Goal: Task Accomplishment & Management: Complete application form

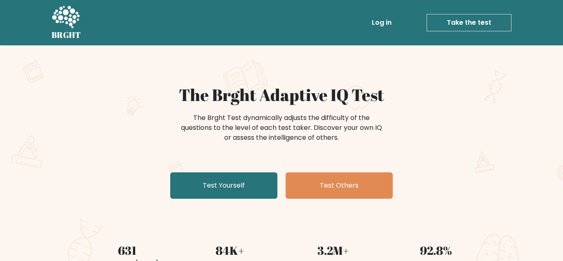
scroll to position [3, 0]
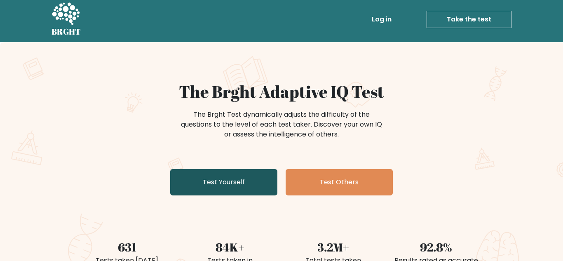
click at [225, 190] on link "Test Yourself" at bounding box center [223, 182] width 107 height 26
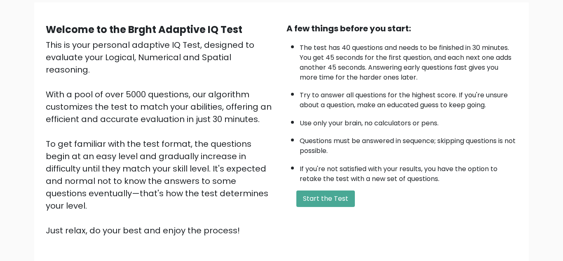
scroll to position [65, 0]
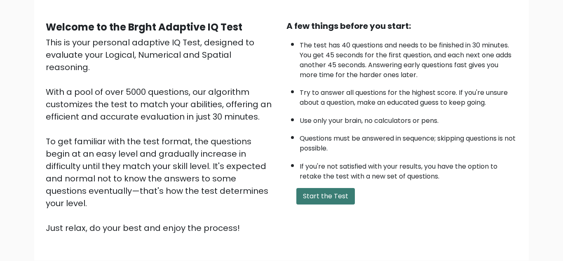
click at [323, 192] on button "Start the Test" at bounding box center [325, 196] width 59 height 16
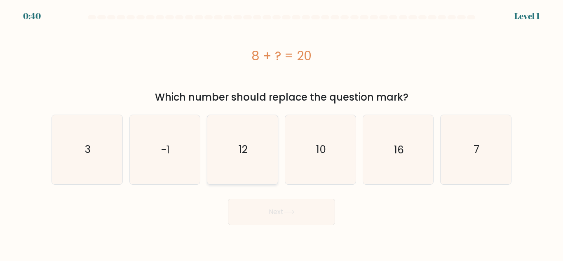
click at [262, 164] on icon "12" at bounding box center [242, 149] width 69 height 69
click at [281, 133] on input "c. 12" at bounding box center [281, 132] width 0 height 2
radio input "true"
click at [297, 221] on button "Next" at bounding box center [281, 212] width 107 height 26
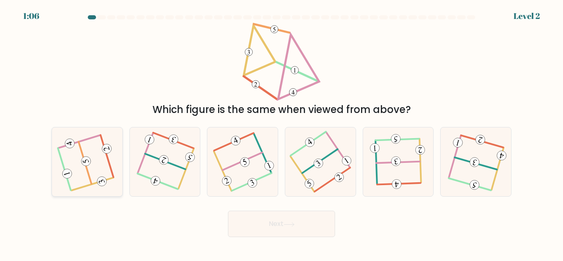
click at [106, 162] on icon at bounding box center [86, 161] width 55 height 55
click at [281, 133] on input "a." at bounding box center [281, 132] width 0 height 2
radio input "true"
click at [264, 215] on button "Next" at bounding box center [281, 224] width 107 height 26
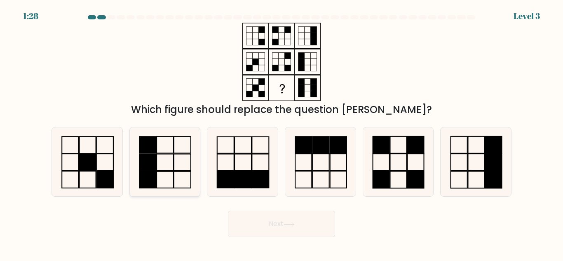
click at [185, 146] on icon at bounding box center [164, 161] width 69 height 69
click at [281, 133] on input "b." at bounding box center [281, 132] width 0 height 2
radio input "true"
click at [473, 141] on icon at bounding box center [475, 161] width 69 height 69
click at [282, 133] on input "f." at bounding box center [281, 132] width 0 height 2
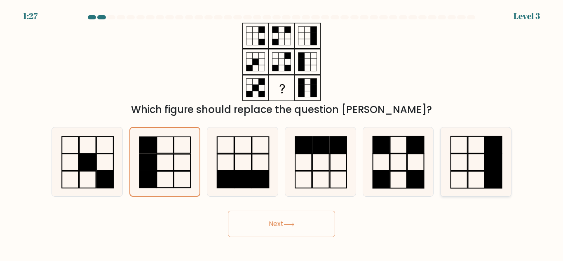
radio input "true"
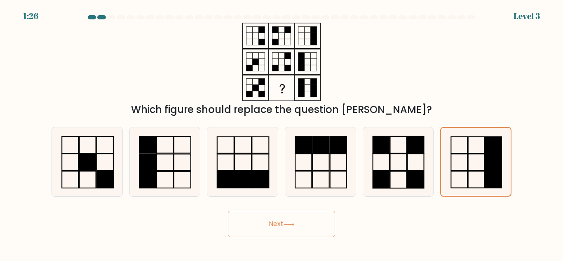
click at [324, 228] on button "Next" at bounding box center [281, 224] width 107 height 26
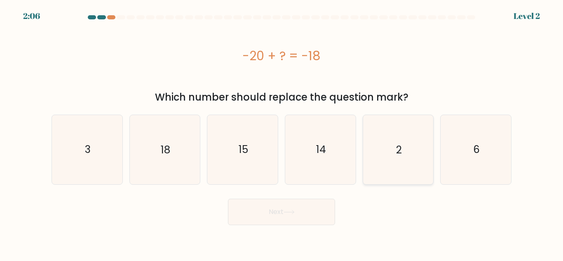
click at [407, 166] on icon "2" at bounding box center [397, 149] width 69 height 69
click at [282, 133] on input "e. 2" at bounding box center [281, 132] width 0 height 2
radio input "true"
click at [290, 213] on icon at bounding box center [288, 212] width 11 height 5
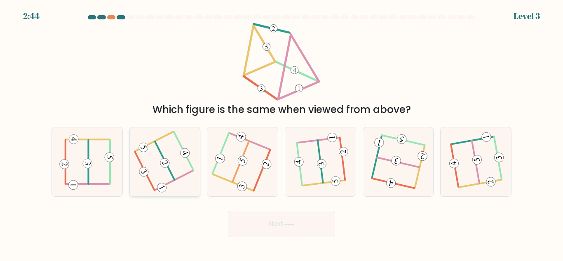
click at [173, 177] on 208 at bounding box center [165, 160] width 20 height 38
click at [281, 133] on input "b." at bounding box center [281, 132] width 0 height 2
radio input "true"
click at [288, 235] on button "Next" at bounding box center [281, 224] width 107 height 26
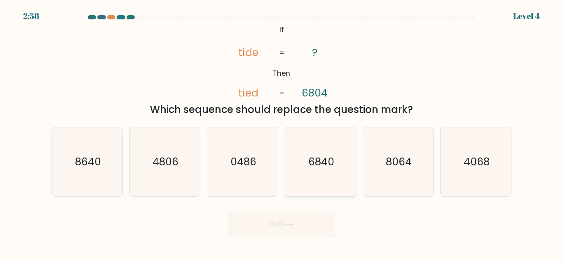
click at [307, 152] on icon "6840" at bounding box center [320, 161] width 69 height 69
click at [282, 133] on input "d. 6840" at bounding box center [281, 132] width 0 height 2
radio input "true"
click at [284, 222] on button "Next" at bounding box center [281, 224] width 107 height 26
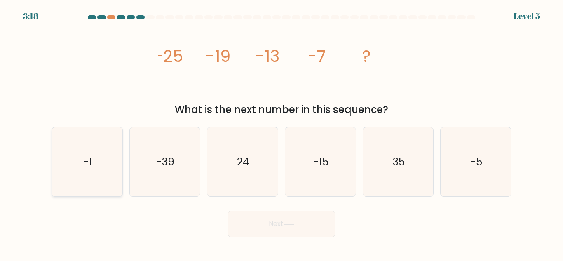
click at [87, 151] on icon "-1" at bounding box center [87, 161] width 69 height 69
click at [281, 133] on input "a. -1" at bounding box center [281, 132] width 0 height 2
radio input "true"
click at [263, 234] on button "Next" at bounding box center [281, 224] width 107 height 26
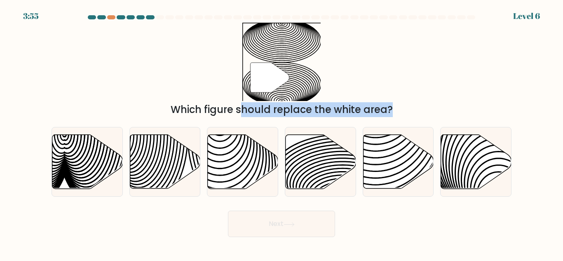
drag, startPoint x: 298, startPoint y: 152, endPoint x: 254, endPoint y: 75, distance: 89.1
click at [254, 75] on form at bounding box center [281, 126] width 563 height 222
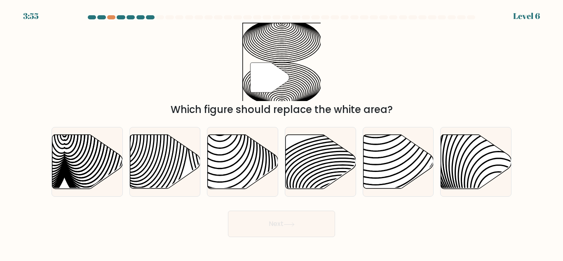
click at [228, 73] on div "" Which figure should replace the white area?" at bounding box center [282, 70] width 470 height 94
click at [355, 182] on icon at bounding box center [320, 161] width 70 height 55
click at [282, 133] on input "d." at bounding box center [281, 132] width 0 height 2
radio input "true"
click at [324, 253] on body "3:51 Level 6" at bounding box center [281, 130] width 563 height 261
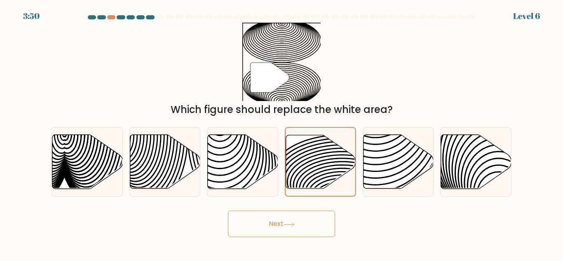
click at [311, 230] on button "Next" at bounding box center [281, 224] width 107 height 26
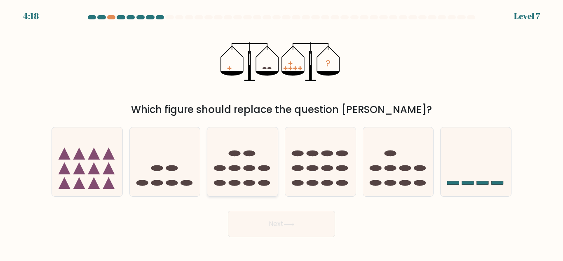
click at [222, 162] on icon at bounding box center [242, 162] width 70 height 58
click at [281, 133] on input "c." at bounding box center [281, 132] width 0 height 2
radio input "true"
click at [274, 225] on button "Next" at bounding box center [281, 224] width 107 height 26
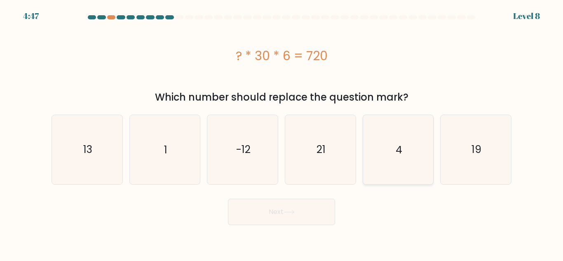
click at [406, 134] on icon "4" at bounding box center [397, 149] width 69 height 69
click at [282, 133] on input "e. 4" at bounding box center [281, 132] width 0 height 2
radio input "true"
click at [304, 206] on button "Next" at bounding box center [281, 212] width 107 height 26
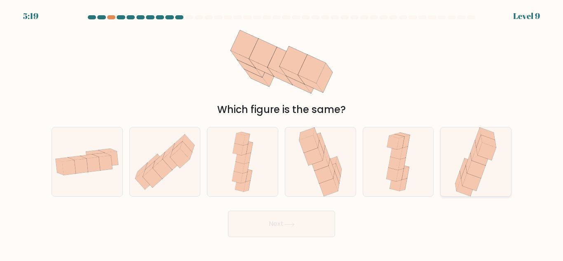
click at [457, 157] on icon at bounding box center [475, 161] width 45 height 69
click at [282, 133] on input "f." at bounding box center [281, 132] width 0 height 2
radio input "true"
click at [309, 230] on button "Next" at bounding box center [281, 224] width 107 height 26
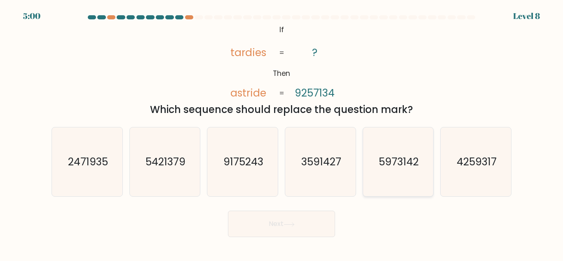
click at [422, 178] on icon "5973142" at bounding box center [397, 161] width 69 height 69
click at [282, 133] on input "e. 5973142" at bounding box center [281, 132] width 0 height 2
radio input "true"
click at [322, 220] on button "Next" at bounding box center [281, 224] width 107 height 26
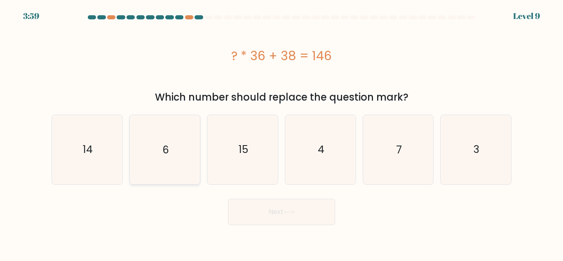
click at [182, 181] on icon "6" at bounding box center [164, 149] width 69 height 69
click at [281, 133] on input "b. 6" at bounding box center [281, 132] width 0 height 2
radio input "true"
click at [267, 212] on button "Next" at bounding box center [281, 212] width 107 height 26
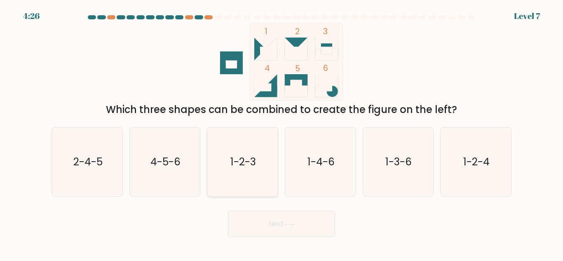
click at [251, 156] on text "1-2-3" at bounding box center [243, 162] width 26 height 14
click at [281, 133] on input "c. 1-2-3" at bounding box center [281, 132] width 0 height 2
radio input "true"
click at [506, 144] on icon "1-2-4" at bounding box center [475, 161] width 69 height 69
click at [282, 133] on input "f. 1-2-4" at bounding box center [281, 132] width 0 height 2
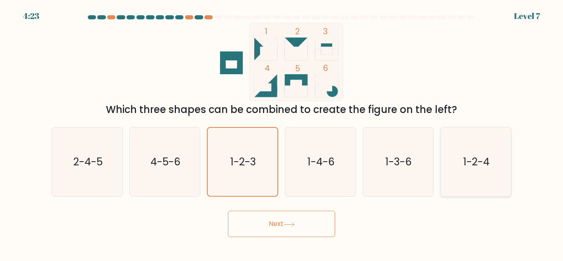
radio input "true"
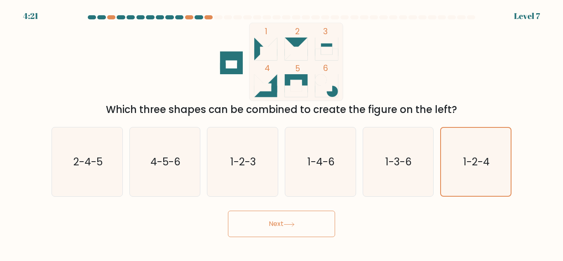
click at [284, 222] on button "Next" at bounding box center [281, 224] width 107 height 26
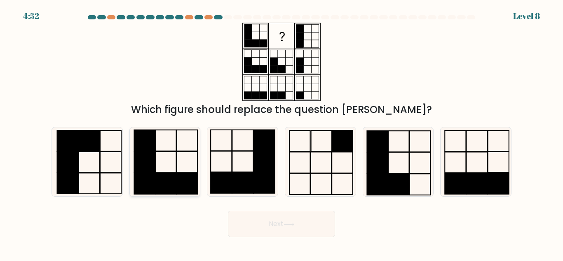
click at [186, 138] on icon at bounding box center [164, 161] width 69 height 69
click at [281, 133] on input "b." at bounding box center [281, 132] width 0 height 2
radio input "true"
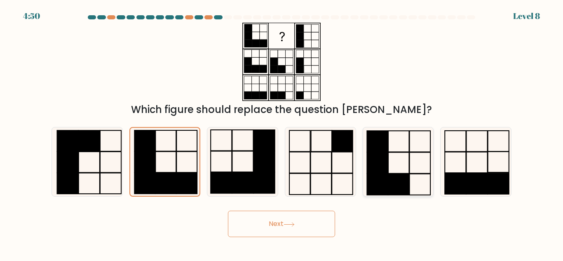
click at [415, 155] on icon at bounding box center [397, 161] width 69 height 69
click at [282, 133] on input "e." at bounding box center [281, 132] width 0 height 2
radio input "true"
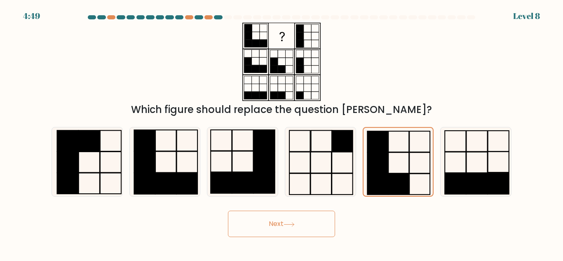
click at [314, 217] on button "Next" at bounding box center [281, 224] width 107 height 26
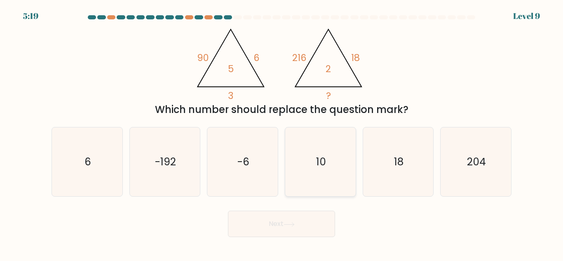
click at [321, 136] on icon "10" at bounding box center [320, 161] width 69 height 69
click at [282, 133] on input "d. 10" at bounding box center [281, 132] width 0 height 2
radio input "true"
click at [287, 230] on button "Next" at bounding box center [281, 224] width 107 height 26
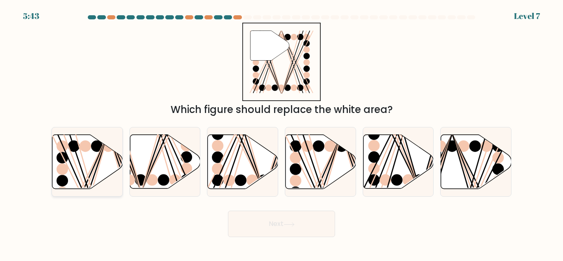
click at [96, 160] on line at bounding box center [82, 191] width 50 height 112
click at [281, 133] on input "a." at bounding box center [281, 132] width 0 height 2
radio input "true"
click at [243, 227] on button "Next" at bounding box center [281, 224] width 107 height 26
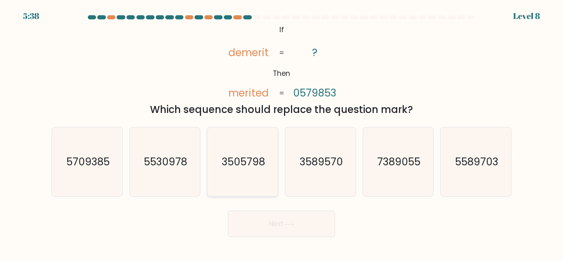
click at [246, 182] on icon "3505798" at bounding box center [242, 161] width 69 height 69
click at [281, 133] on input "c. 3505798" at bounding box center [281, 132] width 0 height 2
radio input "true"
click at [281, 222] on button "Next" at bounding box center [281, 224] width 107 height 26
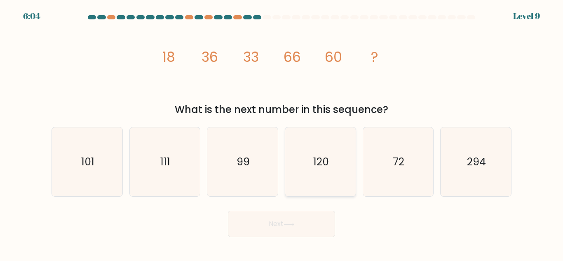
click at [297, 186] on icon "120" at bounding box center [320, 161] width 69 height 69
click at [282, 133] on input "d. 120" at bounding box center [281, 132] width 0 height 2
radio input "true"
click at [293, 223] on icon at bounding box center [288, 224] width 11 height 5
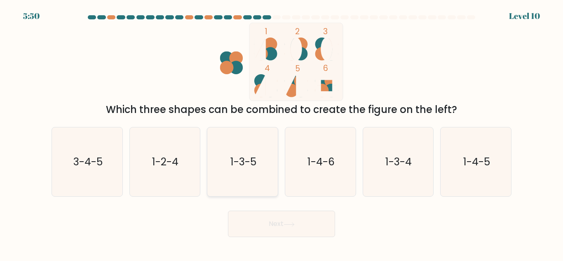
click at [231, 171] on icon "1-3-5" at bounding box center [242, 161] width 69 height 69
click at [281, 133] on input "c. 1-3-5" at bounding box center [281, 132] width 0 height 2
radio input "true"
click at [269, 225] on button "Next" at bounding box center [281, 224] width 107 height 26
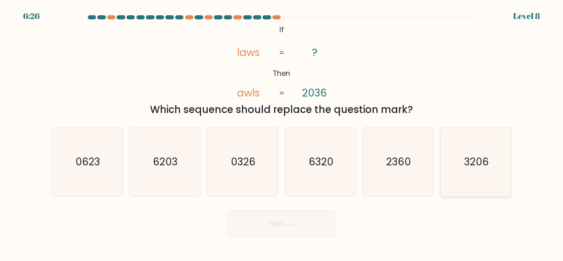
click at [460, 168] on icon "3206" at bounding box center [475, 161] width 69 height 69
click at [282, 133] on input "f. 3206" at bounding box center [281, 132] width 0 height 2
radio input "true"
click at [303, 218] on button "Next" at bounding box center [281, 224] width 107 height 26
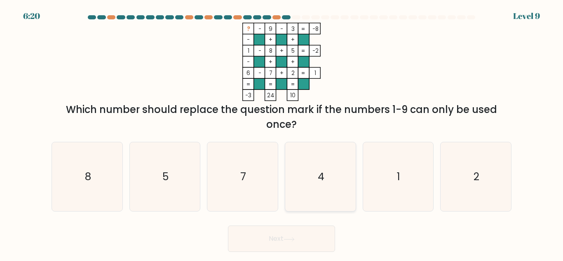
click at [340, 160] on icon "4" at bounding box center [320, 176] width 69 height 69
click at [282, 133] on input "d. 4" at bounding box center [281, 132] width 0 height 2
radio input "true"
click at [291, 251] on button "Next" at bounding box center [281, 238] width 107 height 26
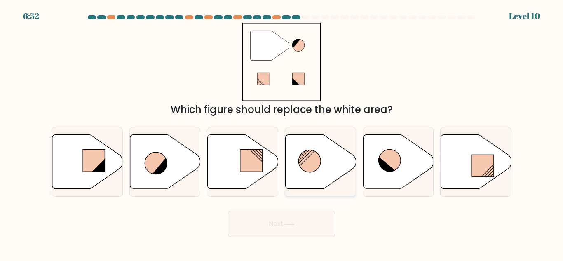
click at [317, 152] on icon at bounding box center [321, 162] width 70 height 54
click at [282, 133] on input "d." at bounding box center [281, 132] width 0 height 2
radio input "true"
click at [288, 227] on button "Next" at bounding box center [281, 224] width 107 height 26
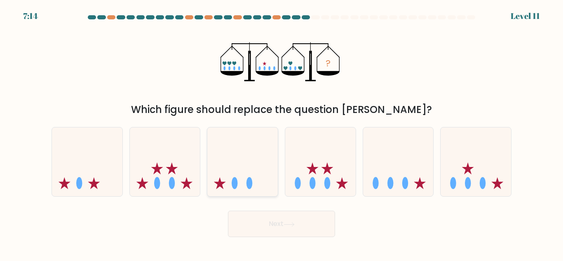
click at [240, 184] on icon at bounding box center [242, 162] width 70 height 58
click at [281, 133] on input "c." at bounding box center [281, 132] width 0 height 2
radio input "true"
click at [264, 234] on button "Next" at bounding box center [281, 224] width 107 height 26
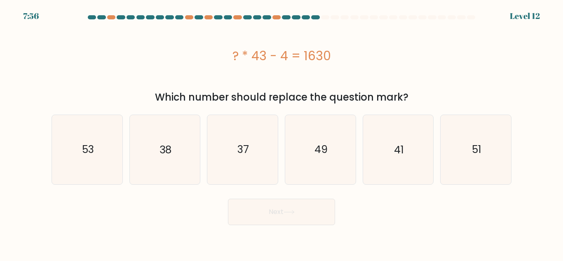
click at [307, 185] on form "a." at bounding box center [281, 120] width 563 height 210
click at [294, 148] on icon "49" at bounding box center [320, 149] width 69 height 69
click at [282, 133] on input "d. 49" at bounding box center [281, 132] width 0 height 2
radio input "true"
click at [276, 228] on body "7:54 Level 12" at bounding box center [281, 130] width 563 height 261
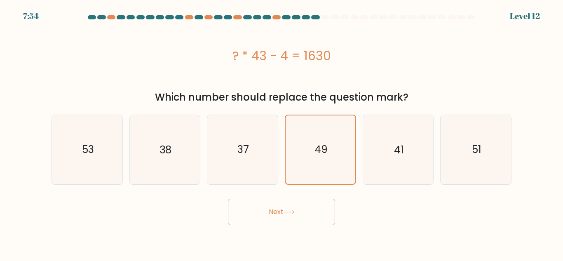
click at [275, 222] on button "Next" at bounding box center [281, 212] width 107 height 26
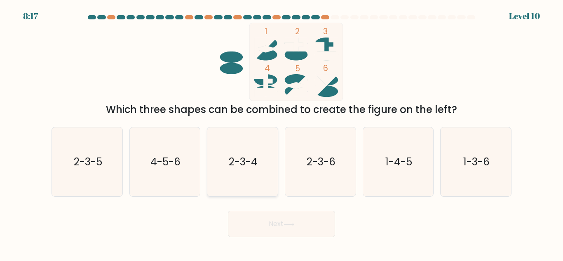
click at [276, 127] on div "2-3-4" at bounding box center [242, 162] width 71 height 70
click at [281, 131] on input "c. 2-3-4" at bounding box center [281, 132] width 0 height 2
radio input "true"
click at [271, 123] on div "a. 2-3-5 b. 4-5-6 c. 2-3-4 d. 2-3-6" at bounding box center [281, 158] width 466 height 76
click at [268, 133] on icon "2-3-4" at bounding box center [242, 162] width 68 height 68
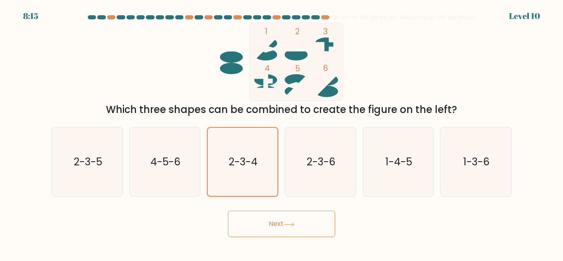
click at [281, 133] on input "c. 2-3-4" at bounding box center [281, 132] width 0 height 2
click at [278, 88] on rect at bounding box center [296, 62] width 94 height 78
click at [274, 218] on button "Next" at bounding box center [281, 224] width 107 height 26
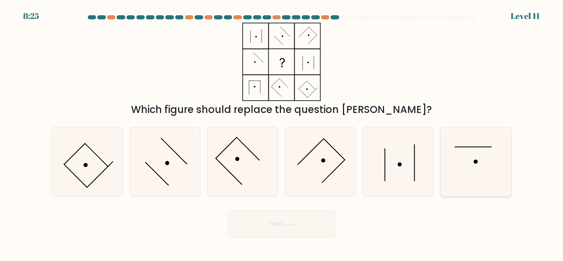
click at [471, 159] on icon at bounding box center [475, 161] width 69 height 69
click at [282, 133] on input "f." at bounding box center [281, 132] width 0 height 2
radio input "true"
click at [274, 222] on button "Next" at bounding box center [281, 224] width 107 height 26
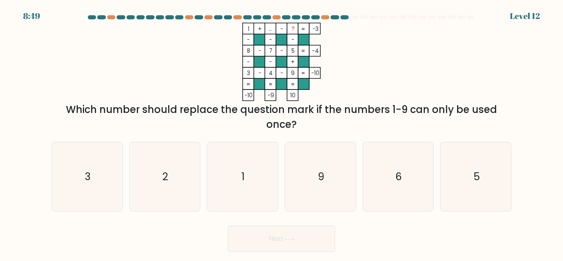
click at [220, 115] on div "Which number should replace the question mark if the numbers 1-9 can only be us…" at bounding box center [281, 117] width 450 height 30
click at [374, 163] on icon "6" at bounding box center [397, 176] width 69 height 69
click at [282, 133] on input "e. 6" at bounding box center [281, 132] width 0 height 2
radio input "true"
click at [319, 241] on button "Next" at bounding box center [281, 238] width 107 height 26
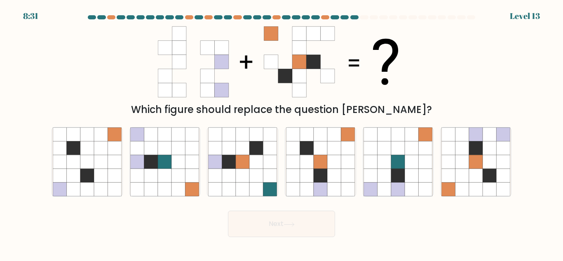
click at [356, 132] on div "d." at bounding box center [320, 162] width 78 height 70
click at [435, 173] on div "e." at bounding box center [398, 162] width 78 height 70
click at [422, 169] on icon at bounding box center [426, 176] width 14 height 14
click at [282, 133] on input "e." at bounding box center [281, 132] width 0 height 2
radio input "true"
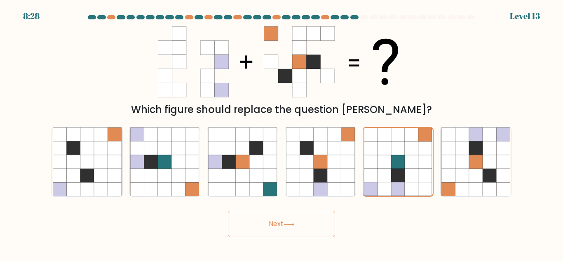
click at [325, 225] on button "Next" at bounding box center [281, 224] width 107 height 26
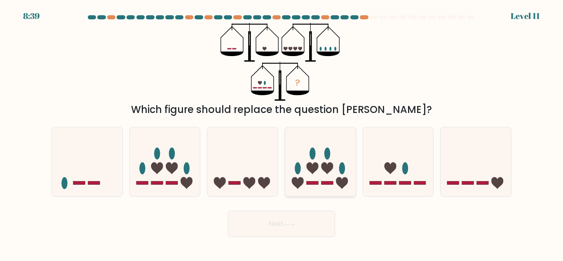
click at [320, 174] on icon at bounding box center [320, 162] width 70 height 58
click at [282, 133] on input "d." at bounding box center [281, 132] width 0 height 2
radio input "true"
click at [301, 218] on button "Next" at bounding box center [281, 224] width 107 height 26
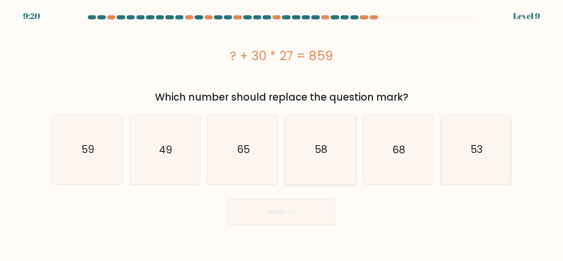
click at [347, 152] on icon "58" at bounding box center [320, 149] width 69 height 69
click at [282, 133] on input "d. 58" at bounding box center [281, 132] width 0 height 2
radio input "true"
click at [311, 207] on button "Next" at bounding box center [281, 212] width 107 height 26
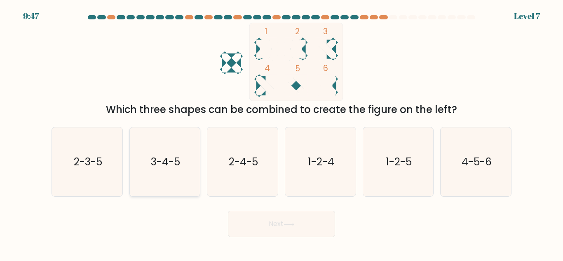
click at [193, 168] on icon "3-4-5" at bounding box center [164, 161] width 69 height 69
click at [281, 133] on input "b. 3-4-5" at bounding box center [281, 132] width 0 height 2
radio input "true"
click at [251, 222] on button "Next" at bounding box center [281, 224] width 107 height 26
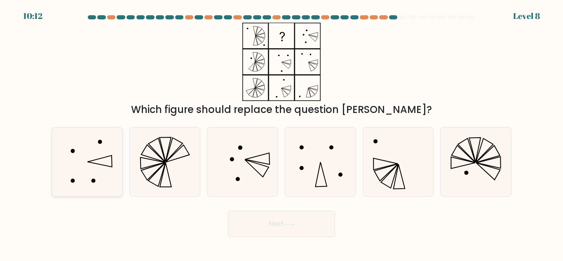
click at [108, 182] on icon at bounding box center [87, 161] width 69 height 69
click at [281, 133] on input "a." at bounding box center [281, 132] width 0 height 2
radio input "true"
click at [303, 218] on button "Next" at bounding box center [281, 224] width 107 height 26
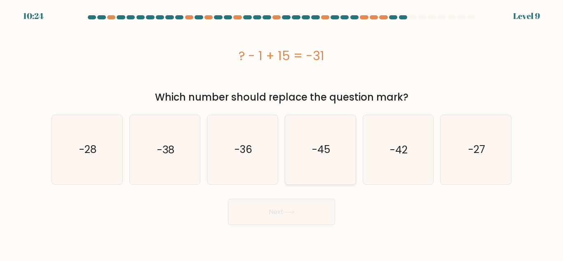
click at [309, 164] on icon "-45" at bounding box center [320, 149] width 69 height 69
click at [282, 133] on input "d. -45" at bounding box center [281, 132] width 0 height 2
radio input "true"
click at [316, 220] on button "Next" at bounding box center [281, 212] width 107 height 26
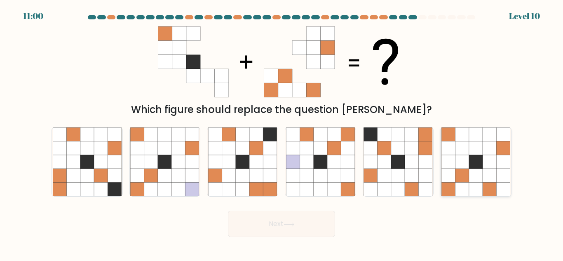
click at [471, 168] on icon at bounding box center [476, 162] width 14 height 14
click at [282, 133] on input "f." at bounding box center [281, 132] width 0 height 2
radio input "true"
click at [335, 230] on div "Next" at bounding box center [282, 221] width 470 height 30
click at [310, 223] on button "Next" at bounding box center [281, 224] width 107 height 26
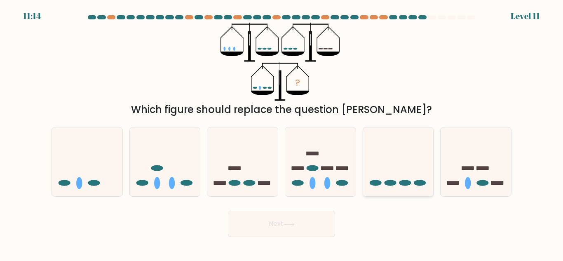
click at [382, 169] on icon at bounding box center [398, 162] width 70 height 58
click at [282, 133] on input "e." at bounding box center [281, 132] width 0 height 2
radio input "true"
click at [259, 234] on button "Next" at bounding box center [281, 224] width 107 height 26
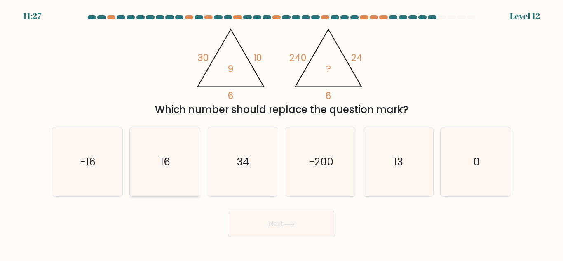
click at [161, 169] on icon "16" at bounding box center [164, 161] width 69 height 69
click at [281, 133] on input "b. 16" at bounding box center [281, 132] width 0 height 2
radio input "true"
click at [304, 234] on button "Next" at bounding box center [281, 224] width 107 height 26
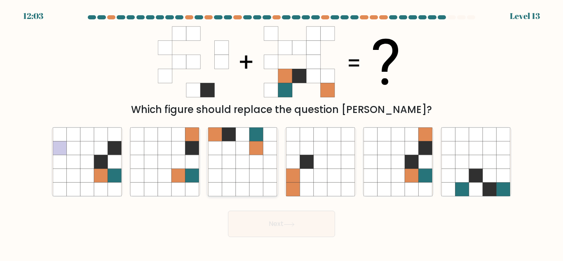
click at [230, 173] on icon at bounding box center [229, 176] width 14 height 14
click at [281, 133] on input "c." at bounding box center [281, 132] width 0 height 2
radio input "true"
click at [273, 232] on button "Next" at bounding box center [281, 224] width 107 height 26
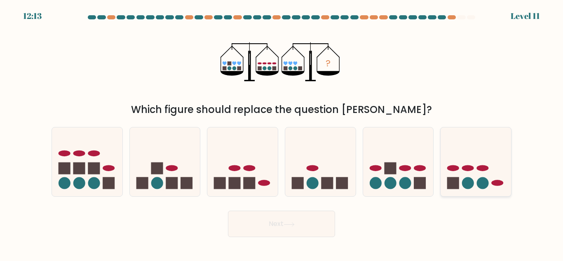
click at [481, 185] on circle at bounding box center [483, 183] width 12 height 12
click at [282, 133] on input "f." at bounding box center [281, 132] width 0 height 2
radio input "true"
click at [270, 227] on button "Next" at bounding box center [281, 224] width 107 height 26
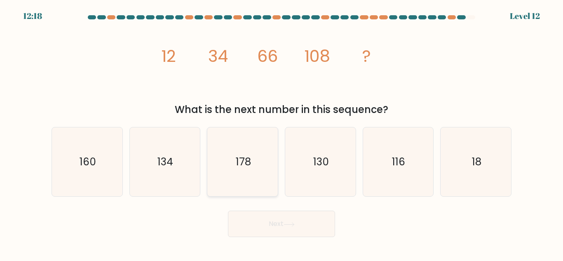
click at [248, 165] on text "178" at bounding box center [243, 162] width 15 height 14
click at [281, 133] on input "c. 178" at bounding box center [281, 132] width 0 height 2
radio input "true"
click at [375, 185] on icon "116" at bounding box center [397, 161] width 69 height 69
click at [282, 133] on input "e. 116" at bounding box center [281, 132] width 0 height 2
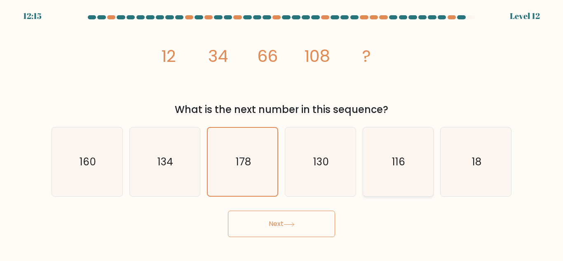
radio input "true"
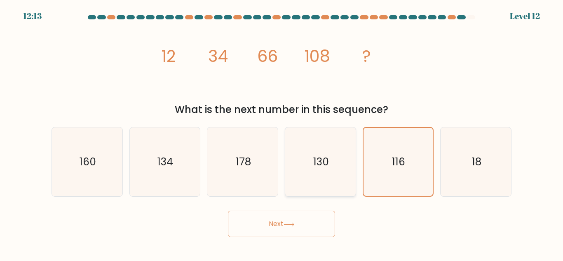
click at [302, 147] on icon "130" at bounding box center [320, 161] width 69 height 69
click at [282, 133] on input "d. 130" at bounding box center [281, 132] width 0 height 2
radio input "true"
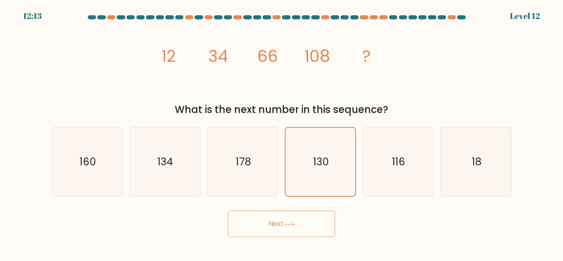
click at [283, 222] on button "Next" at bounding box center [281, 224] width 107 height 26
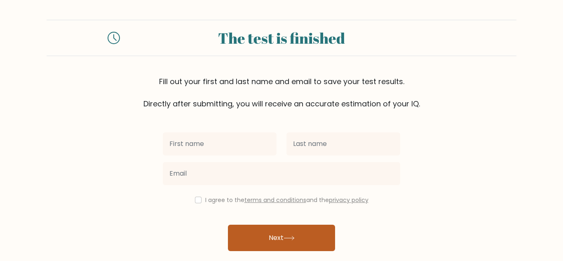
click at [294, 248] on button "Next" at bounding box center [281, 238] width 107 height 26
click at [316, 228] on button "Next" at bounding box center [281, 238] width 107 height 26
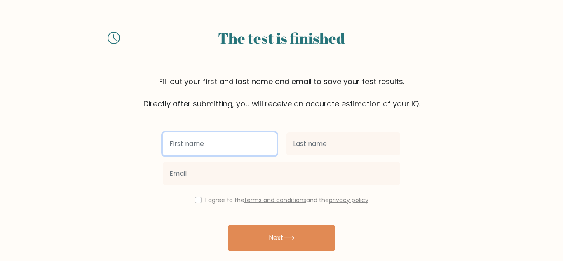
scroll to position [28, 0]
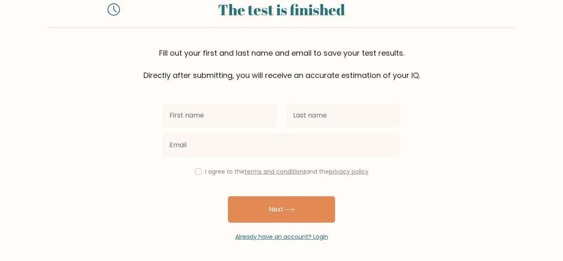
click at [147, 93] on form "The test is finished Fill out your first and last name and email to save your t…" at bounding box center [281, 116] width 563 height 250
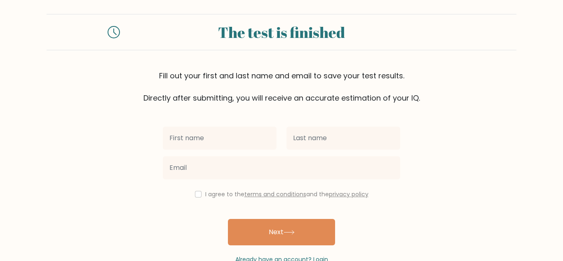
scroll to position [9, 0]
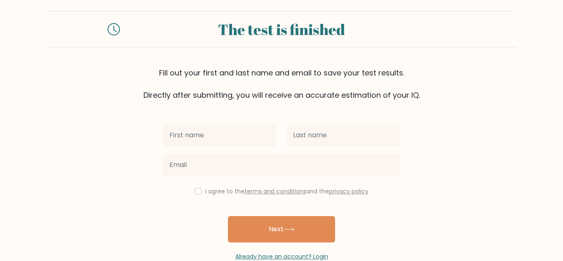
click at [200, 122] on div at bounding box center [220, 135] width 124 height 30
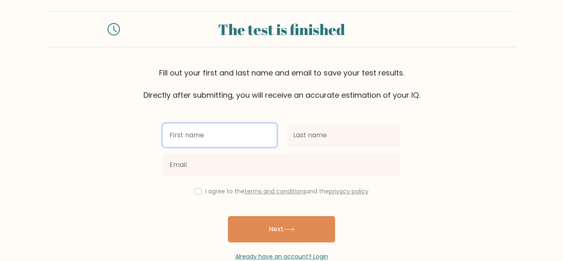
click at [198, 136] on input "text" at bounding box center [220, 135] width 114 height 23
type input "R"
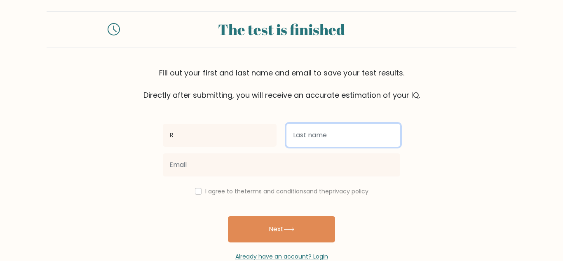
click at [389, 136] on input "text" at bounding box center [343, 135] width 114 height 23
type input "B"
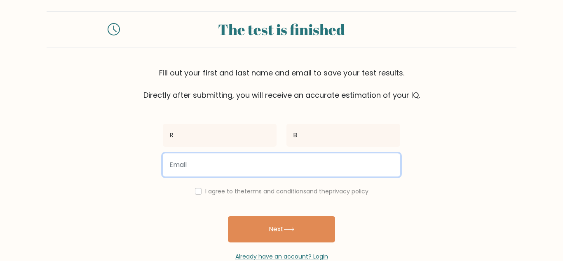
click at [204, 171] on input "email" at bounding box center [281, 164] width 237 height 23
click at [228, 216] on button "Next" at bounding box center [281, 229] width 107 height 26
type input "gw22banjokoryana@ab-ed.org"
click at [228, 216] on button "Next" at bounding box center [281, 229] width 107 height 26
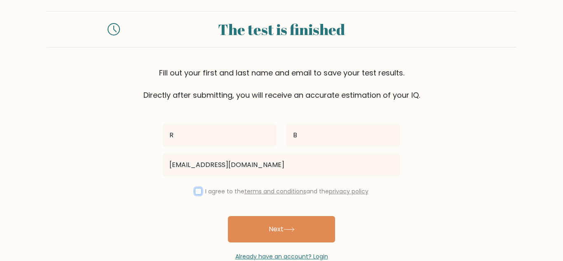
click at [195, 188] on input "checkbox" at bounding box center [198, 191] width 7 height 7
checkbox input "true"
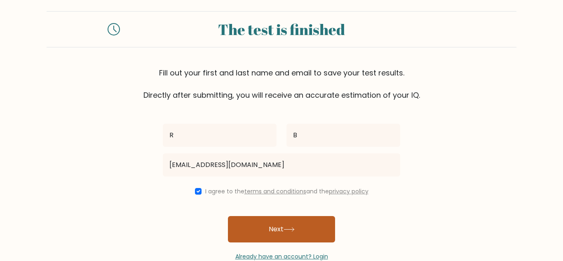
click at [246, 219] on button "Next" at bounding box center [281, 229] width 107 height 26
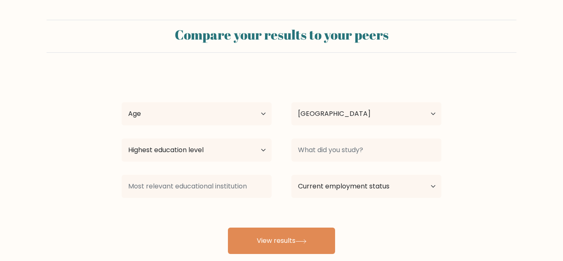
select select "GB"
click at [251, 150] on select "Highest education level No schooling Primary Lower Secondary Upper Secondary Oc…" at bounding box center [197, 149] width 150 height 23
click at [408, 180] on select "Current employment status Employed Student Retired Other / prefer not to answer" at bounding box center [366, 186] width 150 height 23
select select "student"
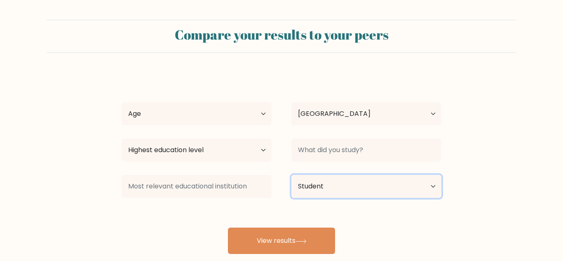
click at [291, 175] on select "Current employment status Employed Student Retired Other / prefer not to answer" at bounding box center [366, 186] width 150 height 23
click at [258, 134] on div "R B Age Under 18 years old 18-24 years old 25-34 years old 35-44 years old 45-5…" at bounding box center [282, 163] width 330 height 181
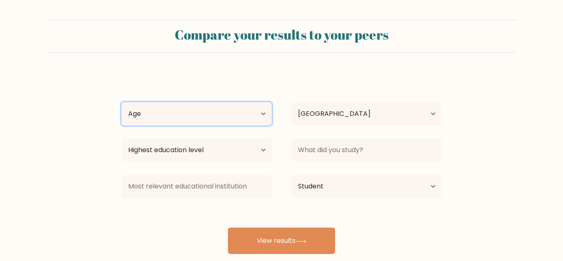
click at [242, 119] on select "Age Under 18 years old 18-24 years old 25-34 years old 35-44 years old 45-54 ye…" at bounding box center [197, 113] width 150 height 23
select select "min_18"
click at [122, 102] on select "Age Under 18 years old 18-24 years old 25-34 years old 35-44 years old 45-54 ye…" at bounding box center [197, 113] width 150 height 23
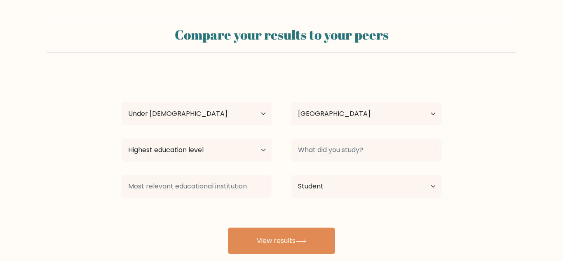
click at [246, 164] on div "Highest education level No schooling Primary Lower Secondary Upper Secondary Oc…" at bounding box center [197, 150] width 170 height 30
click at [246, 159] on select "Highest education level No schooling Primary Lower Secondary Upper Secondary Oc…" at bounding box center [197, 149] width 150 height 23
select select "upper_secondary"
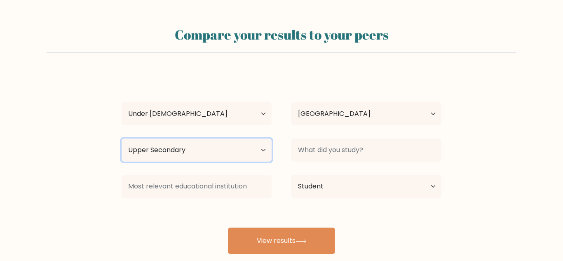
click at [122, 138] on select "Highest education level No schooling Primary Lower Secondary Upper Secondary Oc…" at bounding box center [197, 149] width 150 height 23
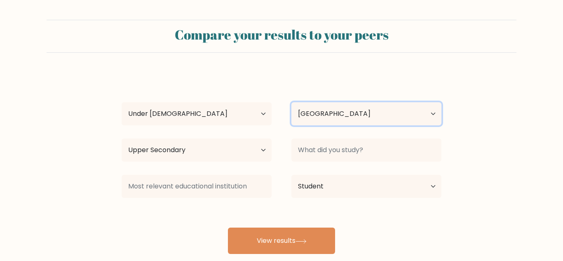
click at [318, 116] on select "Country Afghanistan Albania Algeria American Samoa Andorra Angola Anguilla Anta…" at bounding box center [366, 113] width 150 height 23
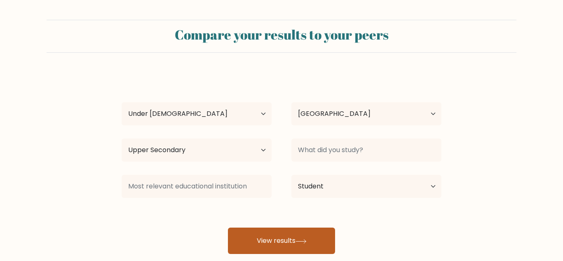
click at [244, 233] on button "View results" at bounding box center [281, 240] width 107 height 26
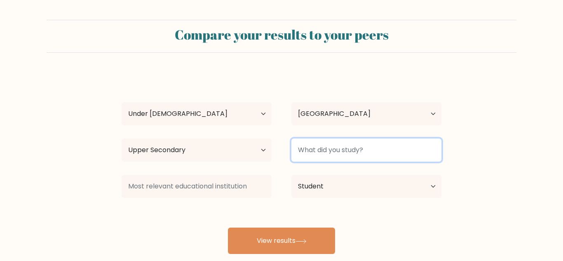
click at [350, 148] on input at bounding box center [366, 149] width 150 height 23
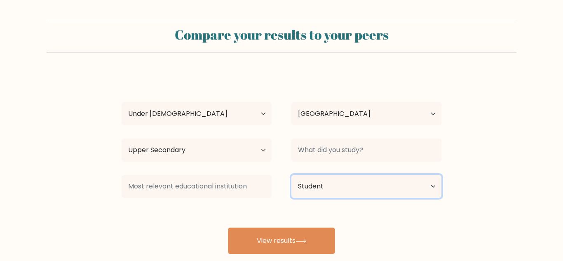
click at [351, 175] on select "Current employment status Employed Student Retired Other / prefer not to answer" at bounding box center [366, 186] width 150 height 23
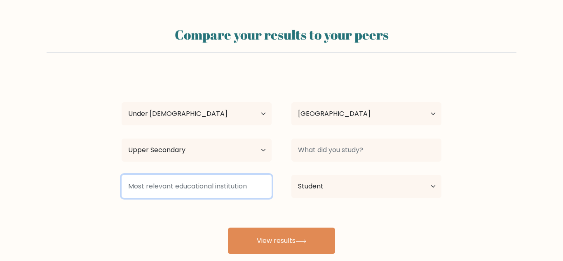
click at [246, 182] on input at bounding box center [197, 186] width 150 height 23
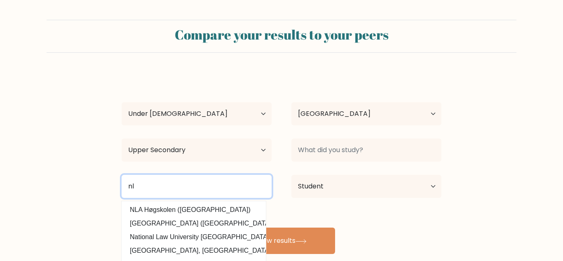
type input "n"
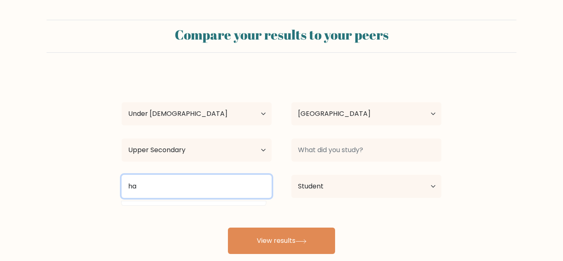
type input "h"
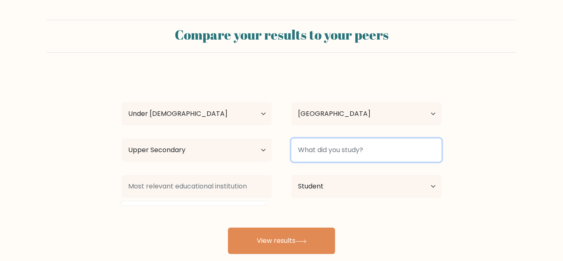
click at [306, 150] on input at bounding box center [366, 149] width 150 height 23
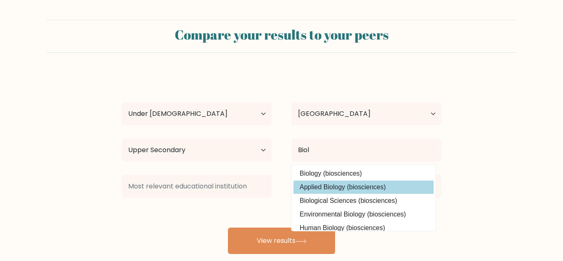
click at [318, 182] on option "Applied Biology (biosciences)" at bounding box center [363, 186] width 140 height 13
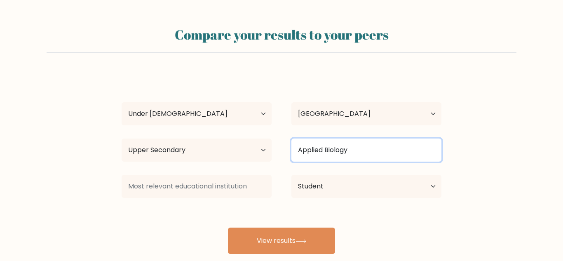
click at [357, 142] on input "Applied Biology" at bounding box center [366, 149] width 150 height 23
type input "A"
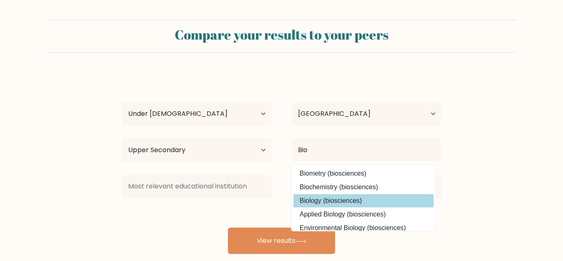
click at [351, 202] on div "R B Age Under 18 years old 18-24 years old 25-34 years old 35-44 years old 45-5…" at bounding box center [282, 163] width 330 height 181
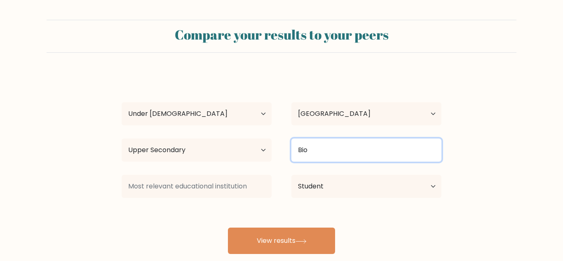
click at [351, 155] on input "Bio" at bounding box center [366, 149] width 150 height 23
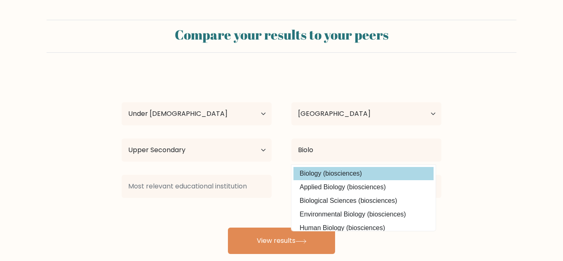
click at [320, 172] on div "R B Age Under 18 years old 18-24 years old 25-34 years old 35-44 years old 45-5…" at bounding box center [282, 163] width 330 height 181
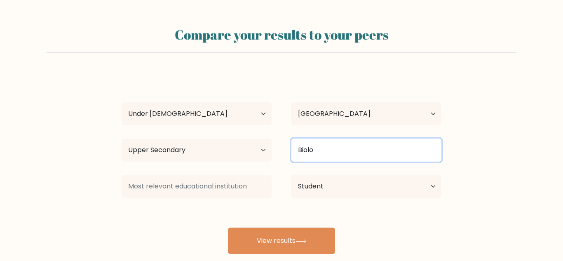
click at [315, 148] on input "Biolo" at bounding box center [366, 149] width 150 height 23
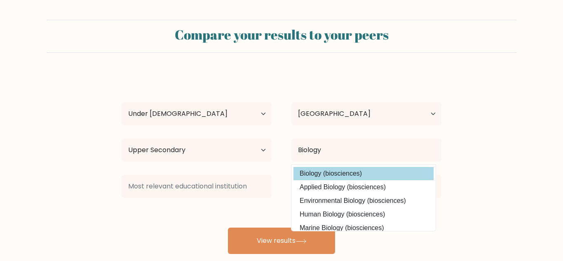
click at [311, 175] on option "Biology (biosciences)" at bounding box center [363, 173] width 140 height 13
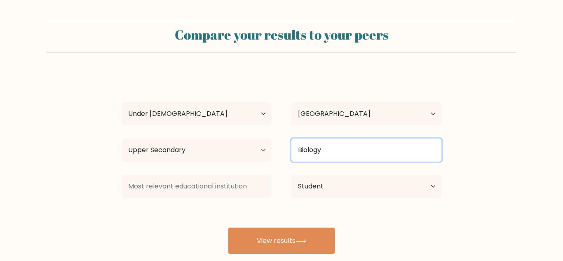
click at [327, 156] on input "Biology" at bounding box center [366, 149] width 150 height 23
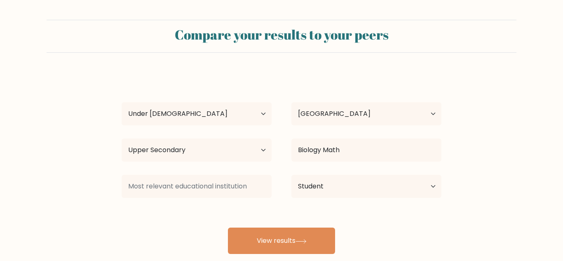
click at [315, 173] on div "R B Age Under 18 years old 18-24 years old 25-34 years old 35-44 years old 45-5…" at bounding box center [282, 163] width 330 height 181
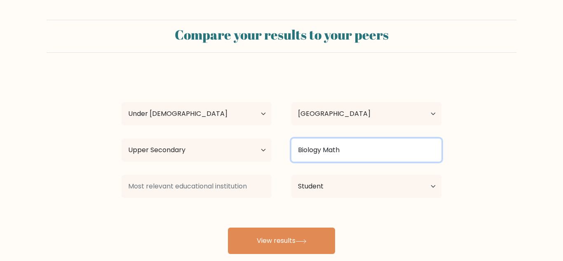
click at [350, 149] on input "Biology Math" at bounding box center [366, 149] width 150 height 23
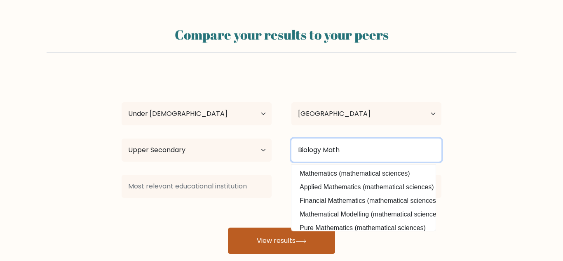
type input "Biology Math"
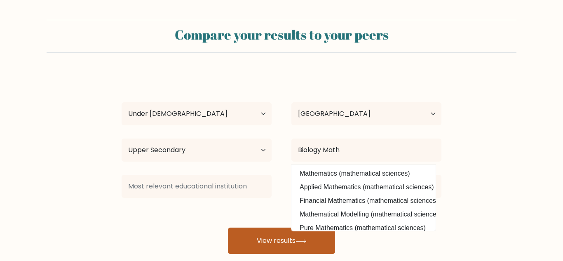
click at [280, 252] on button "View results" at bounding box center [281, 240] width 107 height 26
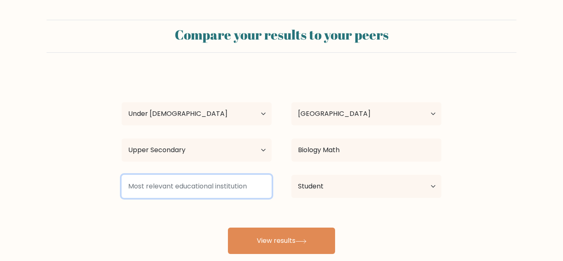
click at [217, 193] on input at bounding box center [197, 186] width 150 height 23
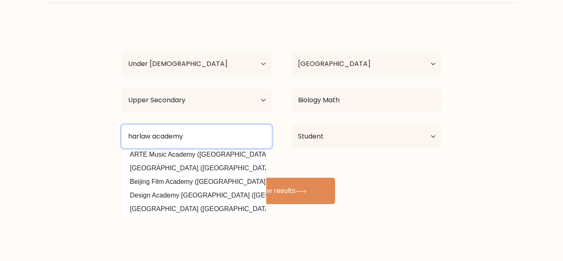
scroll to position [74, 0]
click at [132, 137] on input "harlaw academy" at bounding box center [197, 136] width 150 height 23
type input "Harlaw academy"
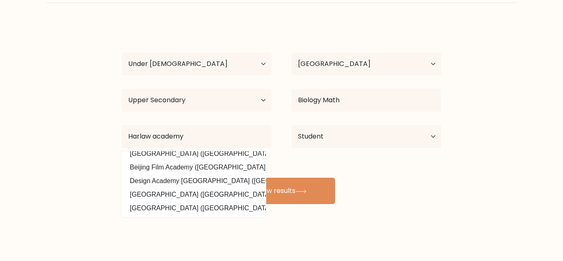
click at [309, 176] on div "R B Age Under 18 years old 18-24 years old 25-34 years old 35-44 years old 45-5…" at bounding box center [282, 113] width 330 height 181
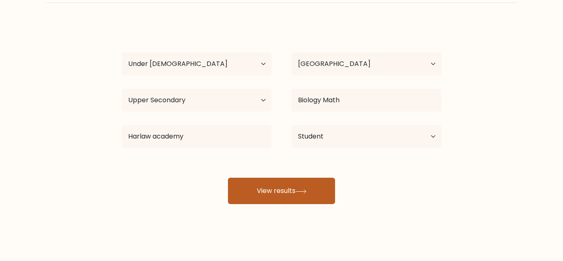
click at [305, 185] on button "View results" at bounding box center [281, 191] width 107 height 26
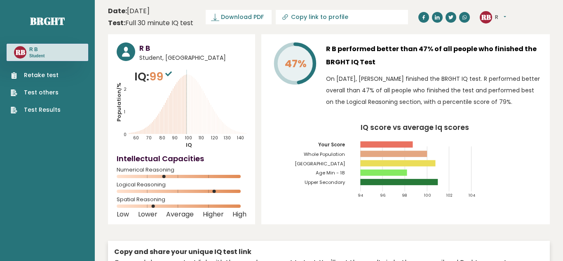
click at [501, 18] on button "R" at bounding box center [500, 17] width 11 height 8
click at [517, 56] on link "Settings" at bounding box center [516, 53] width 42 height 12
click at [503, 19] on button "R" at bounding box center [500, 17] width 11 height 8
click at [510, 37] on link "Profile" at bounding box center [516, 42] width 42 height 12
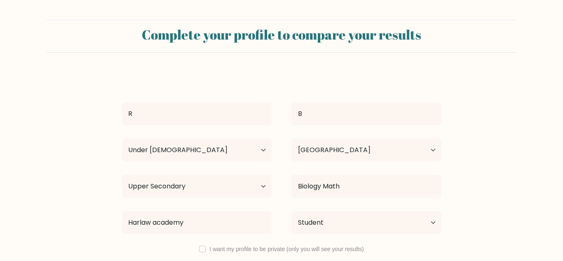
select select "min_18"
select select "GB"
select select "upper_secondary"
select select "student"
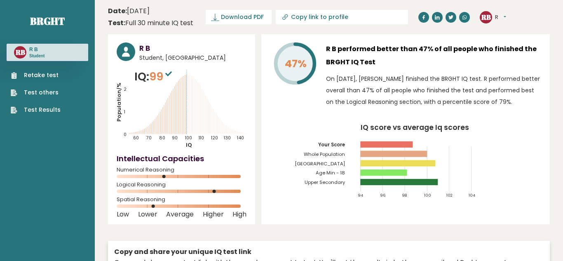
click at [150, 50] on h3 "R B" at bounding box center [192, 47] width 107 height 11
click at [124, 49] on circle at bounding box center [126, 51] width 19 height 19
click at [505, 11] on div "RB R Dashboard Profile Settings Logout" at bounding box center [493, 17] width 26 height 12
click at [505, 16] on button "R" at bounding box center [500, 17] width 11 height 8
click at [508, 60] on link "Logout" at bounding box center [516, 65] width 42 height 12
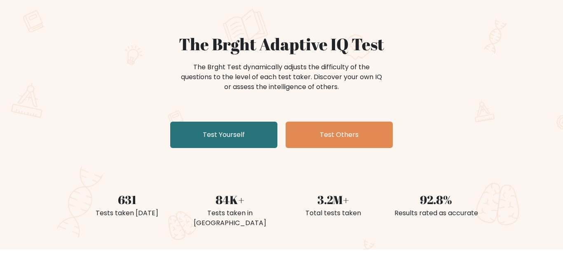
scroll to position [57, 0]
